Goal: Task Accomplishment & Management: Manage account settings

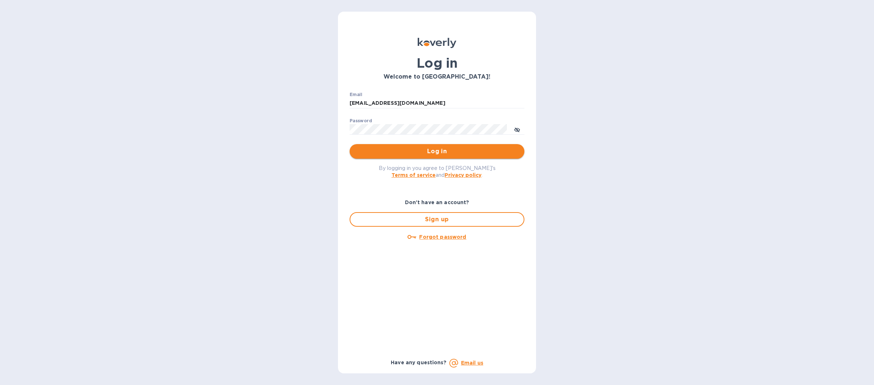
click at [369, 152] on span "Log in" at bounding box center [437, 151] width 163 height 9
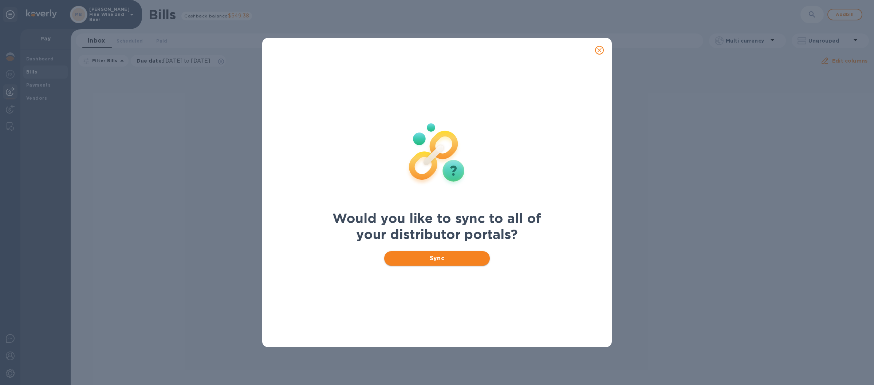
click at [405, 259] on span "Sync" at bounding box center [437, 258] width 94 height 9
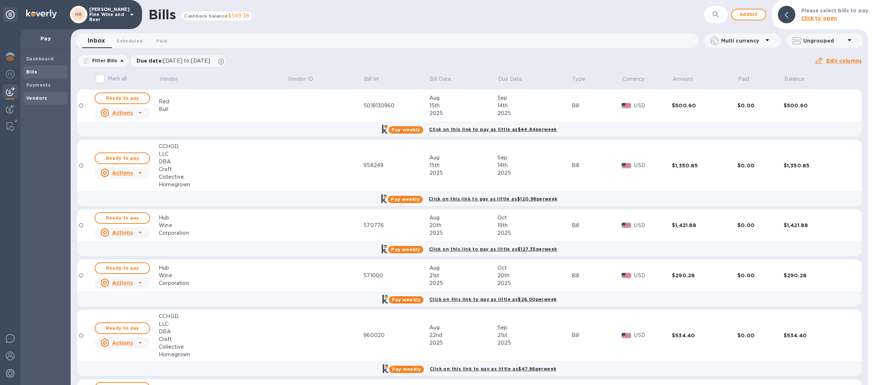
click at [34, 105] on div "Vendors" at bounding box center [45, 98] width 44 height 13
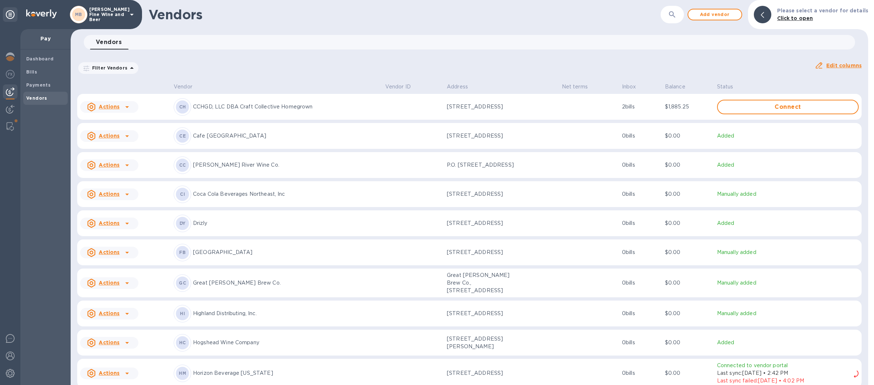
scroll to position [213, 0]
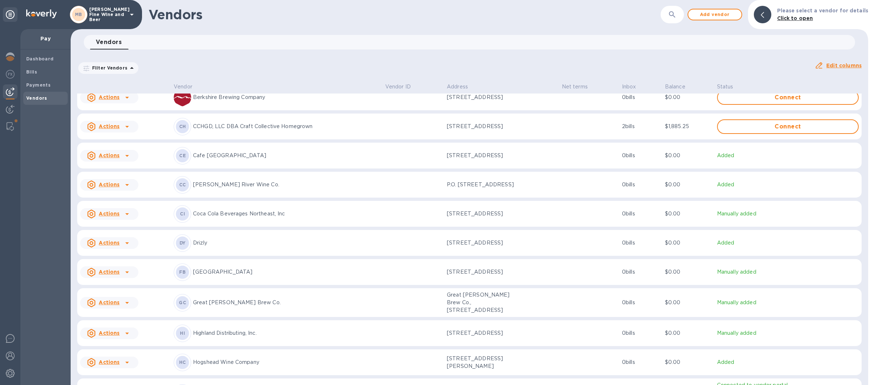
click at [243, 130] on p "CCHGD, LLC DBA Craft Collective Homegrown" at bounding box center [286, 127] width 187 height 8
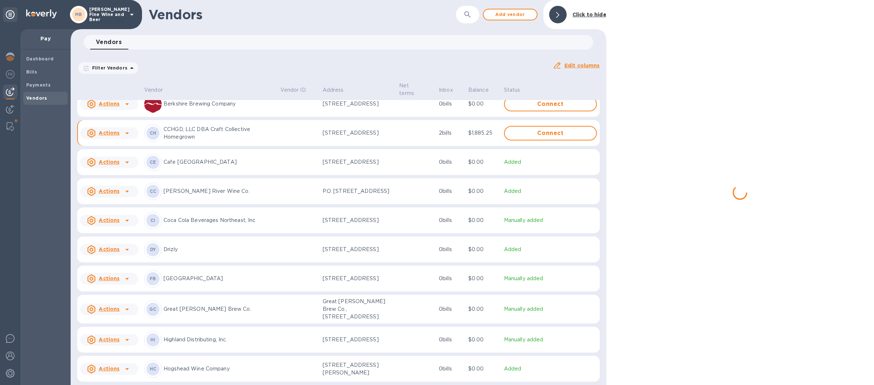
scroll to position [223, 0]
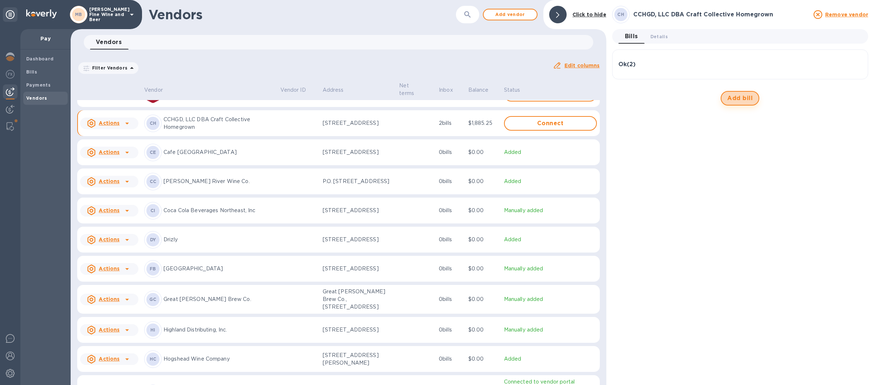
click at [737, 97] on span "Add bill" at bounding box center [741, 98] width 26 height 9
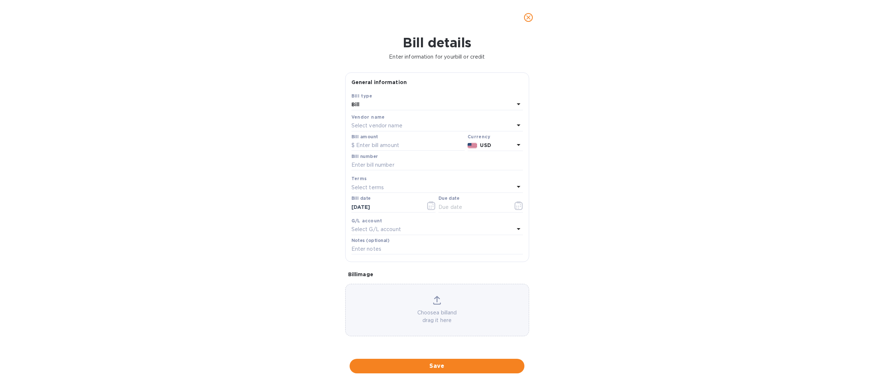
type input "[DATE]"
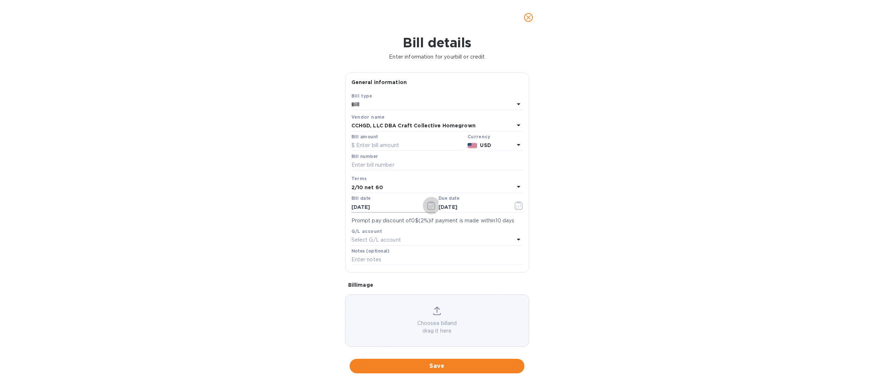
click at [427, 207] on icon "button" at bounding box center [431, 205] width 8 height 9
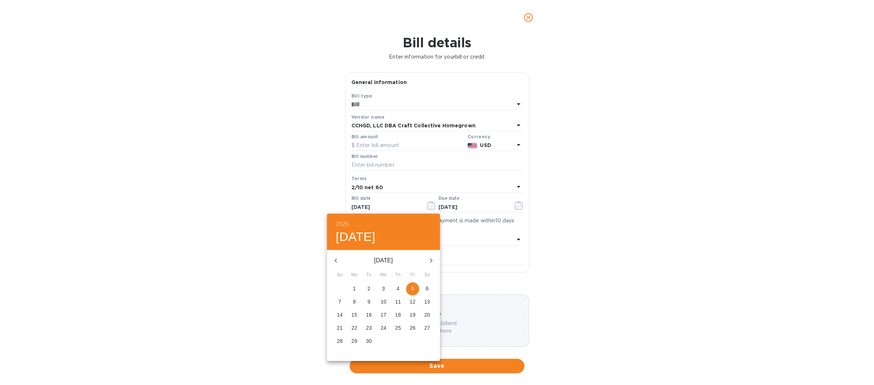
click at [366, 147] on div at bounding box center [437, 192] width 874 height 385
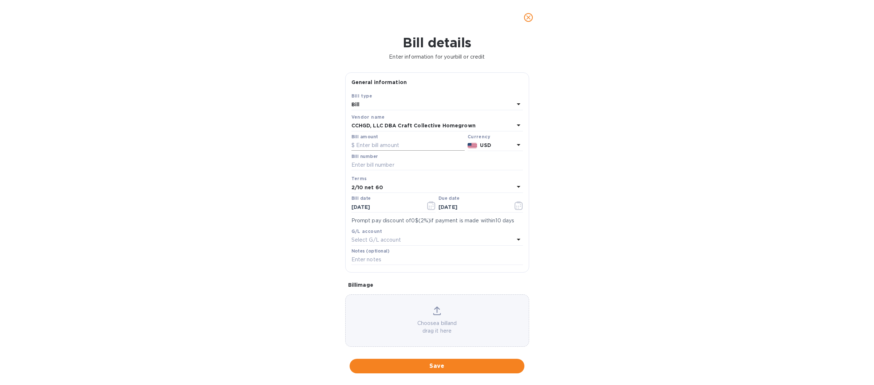
click at [371, 146] on input "text" at bounding box center [408, 145] width 113 height 11
type input "516.20"
click at [375, 166] on input "text" at bounding box center [438, 165] width 172 height 11
type input "966089"
click at [427, 207] on icon "button" at bounding box center [431, 205] width 8 height 9
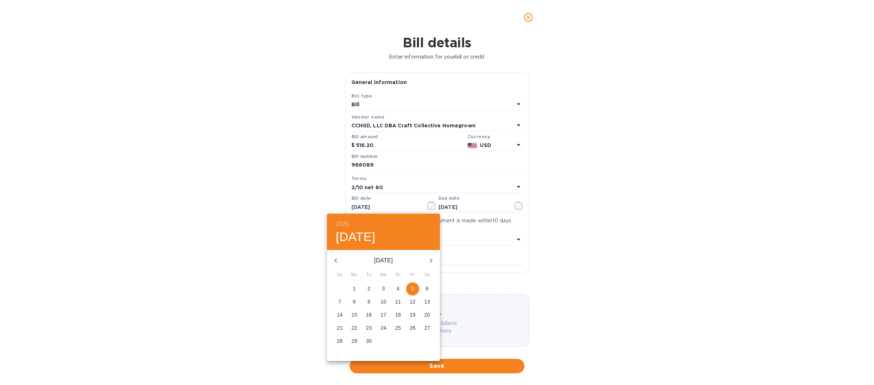
click at [413, 290] on p "5" at bounding box center [412, 288] width 3 height 7
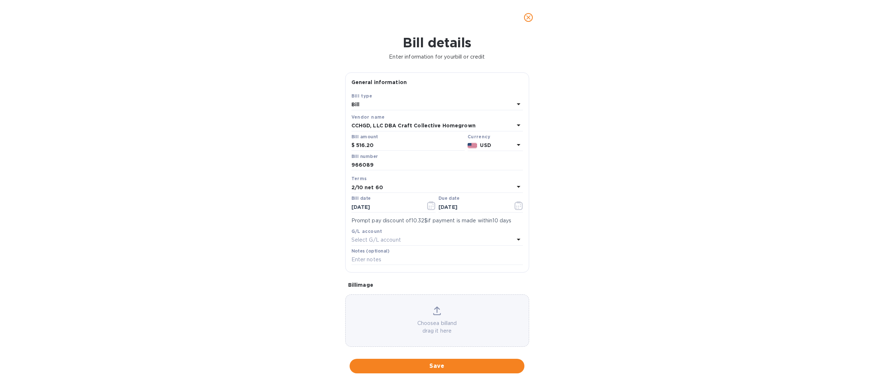
click at [514, 187] on icon at bounding box center [518, 187] width 9 height 9
drag, startPoint x: 368, startPoint y: 231, endPoint x: 416, endPoint y: 222, distance: 49.4
click at [367, 231] on p "Net 30" at bounding box center [434, 230] width 154 height 8
type input "[DATE]"
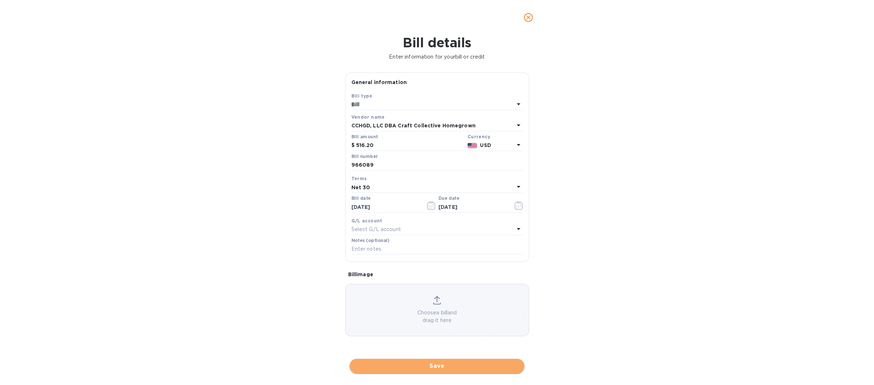
click at [415, 363] on span "Save" at bounding box center [437, 366] width 163 height 9
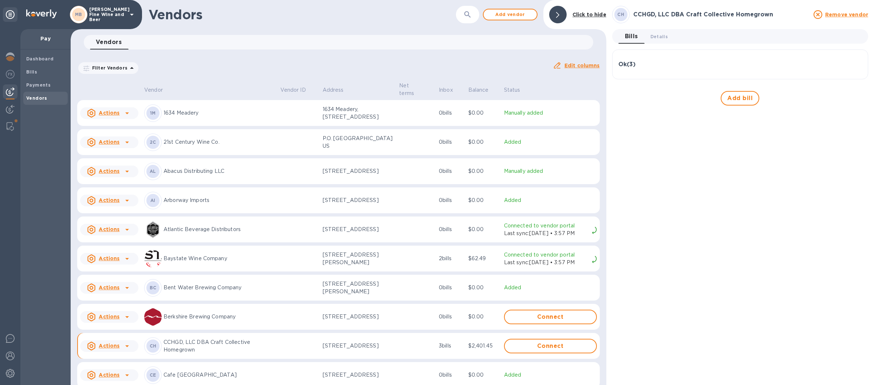
scroll to position [0, 0]
click at [221, 293] on div "BC Bent Water Brewing Company" at bounding box center [209, 287] width 130 height 17
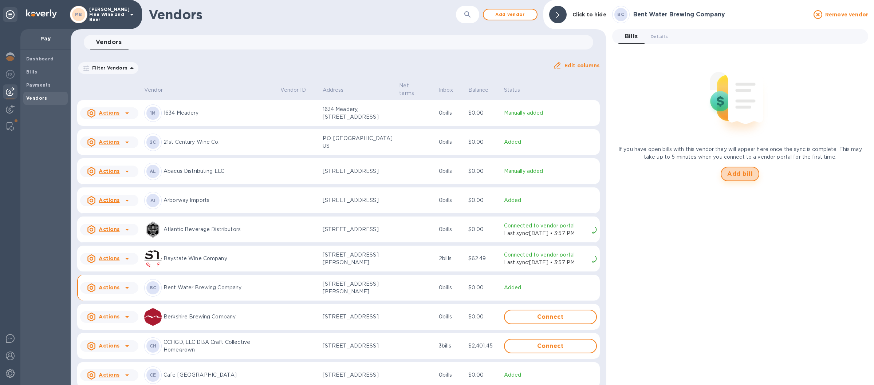
click at [737, 176] on span "Add bill" at bounding box center [741, 174] width 26 height 9
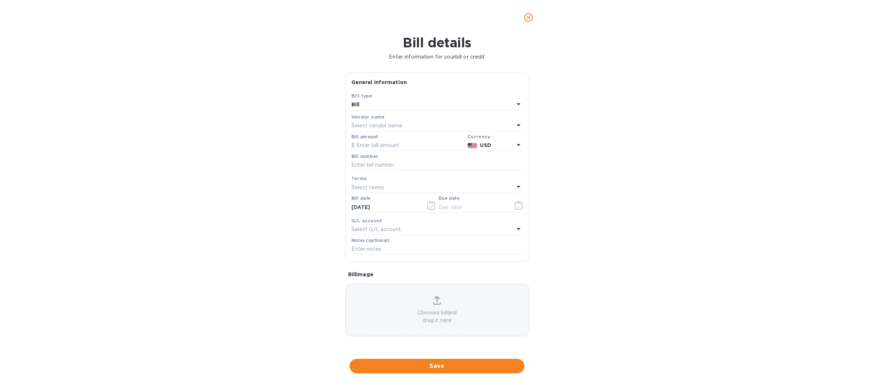
type input "[DATE]"
click at [366, 133] on div "Vendor name Bent Water Brewing Company" at bounding box center [437, 122] width 175 height 21
click at [368, 152] on div "Bill amount" at bounding box center [408, 143] width 116 height 20
click at [374, 144] on input "text" at bounding box center [408, 145] width 113 height 11
click at [524, 9] on div at bounding box center [437, 17] width 200 height 17
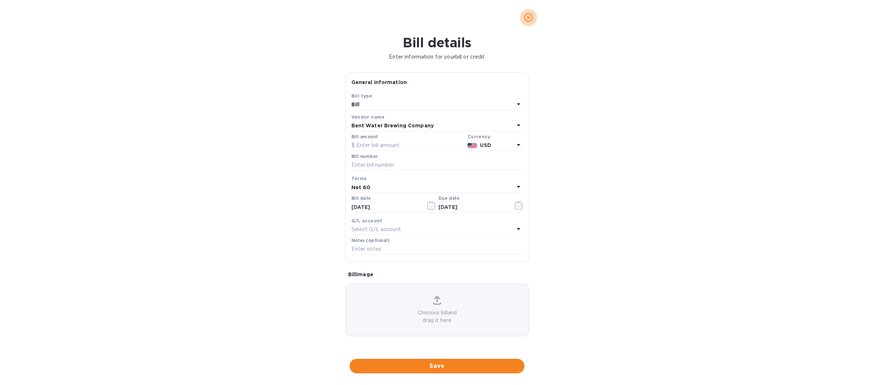
click at [528, 17] on icon "close" at bounding box center [528, 17] width 7 height 7
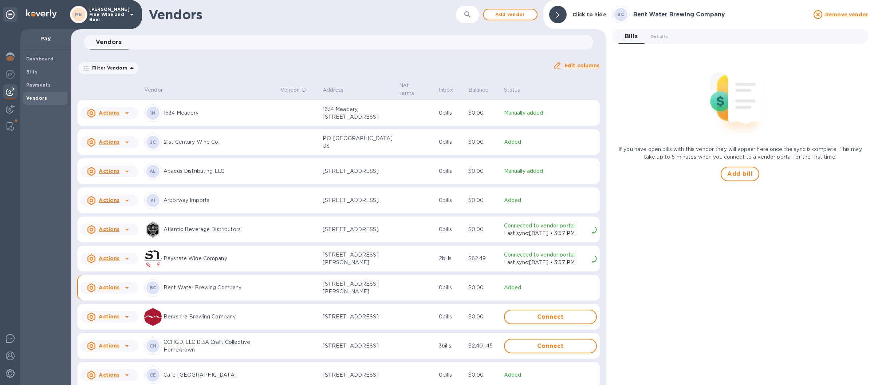
click at [132, 13] on icon at bounding box center [132, 14] width 9 height 9
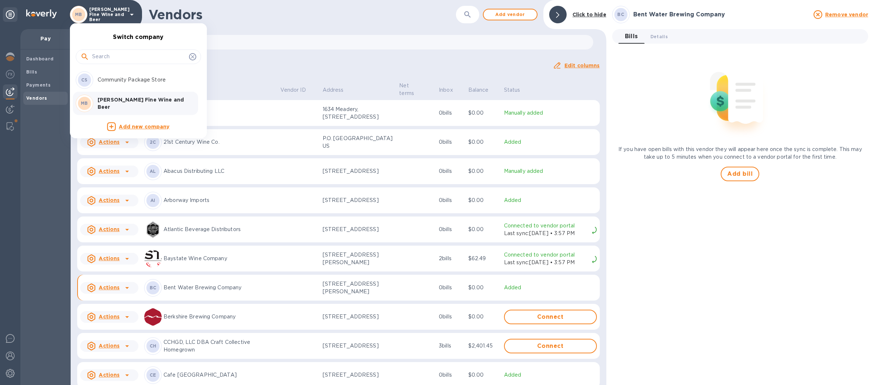
click at [128, 80] on p "Community Package Store" at bounding box center [144, 80] width 92 height 8
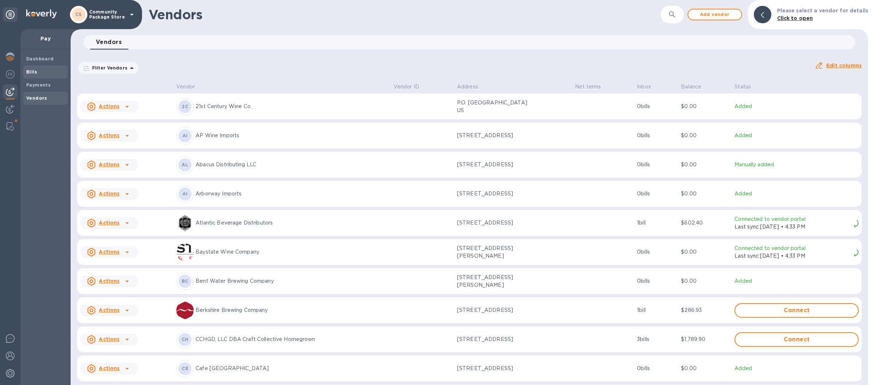
click at [32, 70] on b "Bills" at bounding box center [31, 71] width 11 height 5
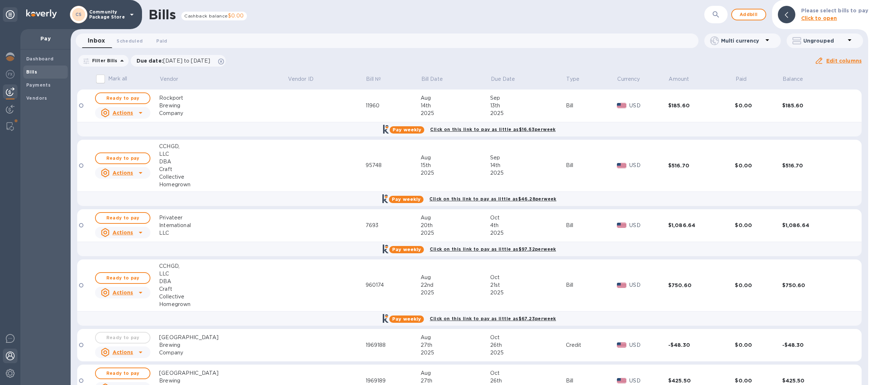
click at [10, 354] on img at bounding box center [10, 356] width 9 height 9
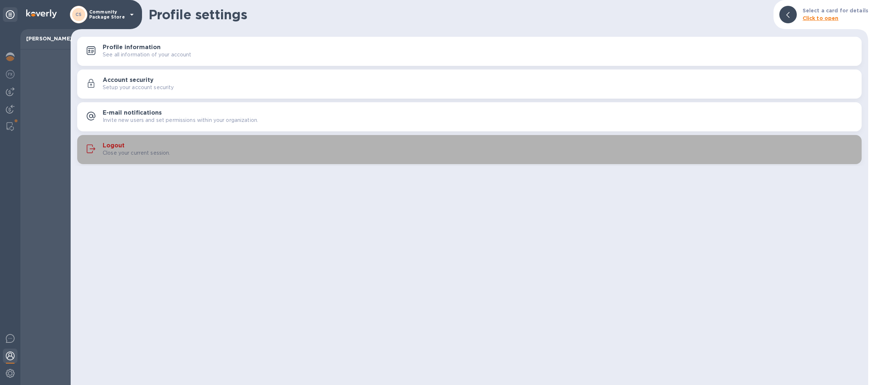
click at [341, 154] on div "Close your current session." at bounding box center [479, 153] width 753 height 8
